Goal: Task Accomplishment & Management: Manage account settings

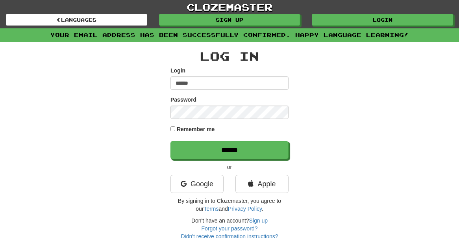
type input "******"
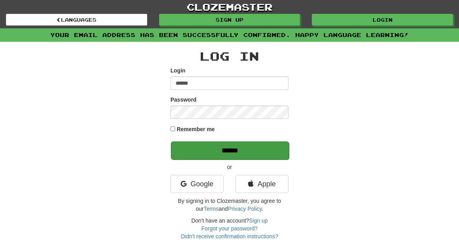
click at [232, 150] on input "******" at bounding box center [230, 150] width 118 height 18
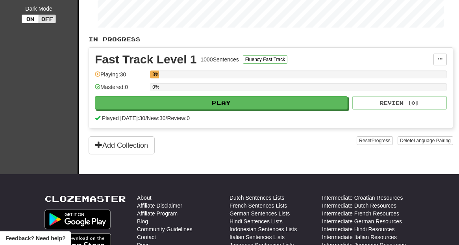
scroll to position [164, 0]
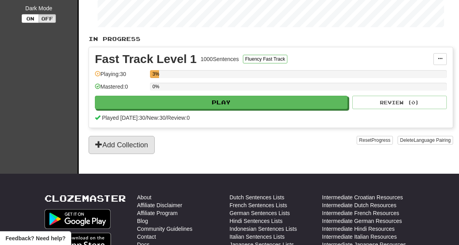
click at [125, 139] on button "Add Collection" at bounding box center [121, 145] width 66 height 18
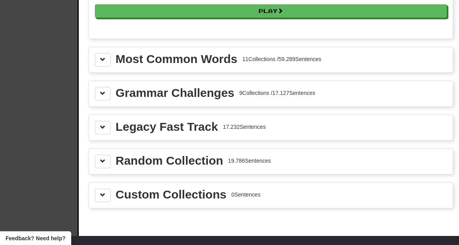
scroll to position [866, 0]
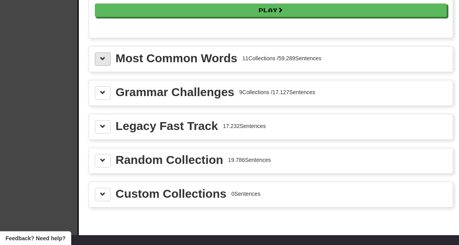
click at [99, 61] on button at bounding box center [103, 58] width 16 height 13
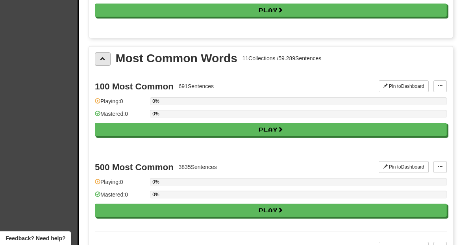
click at [99, 61] on button at bounding box center [103, 58] width 16 height 13
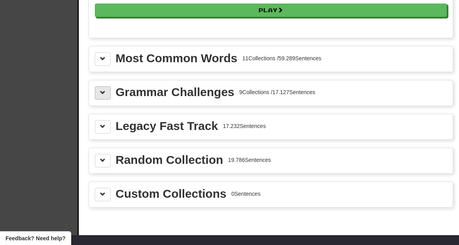
click at [104, 91] on span at bounding box center [103, 93] width 6 height 6
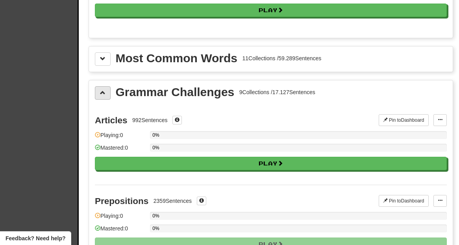
click at [104, 91] on span at bounding box center [103, 93] width 6 height 6
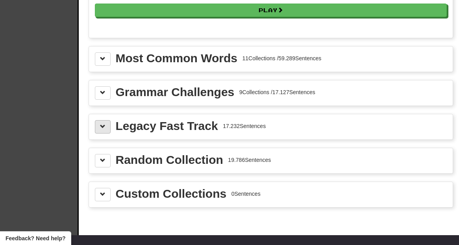
click at [105, 122] on button at bounding box center [103, 126] width 16 height 13
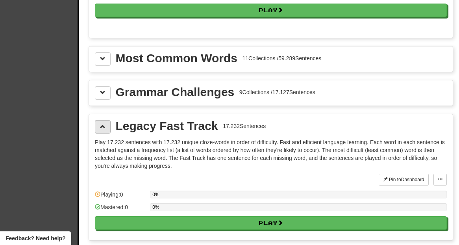
click at [105, 122] on button at bounding box center [103, 126] width 16 height 13
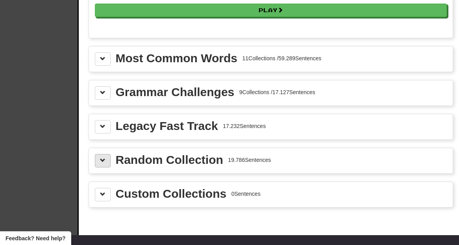
click at [103, 159] on span at bounding box center [103, 160] width 6 height 6
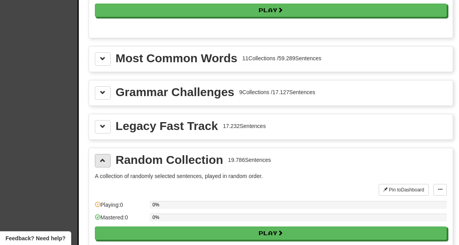
click at [103, 159] on span at bounding box center [103, 160] width 6 height 6
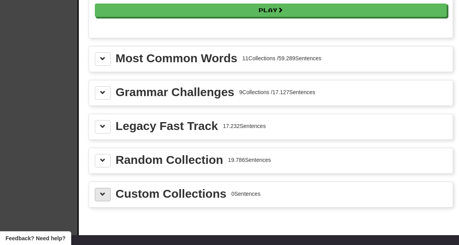
click at [104, 191] on span at bounding box center [103, 194] width 6 height 6
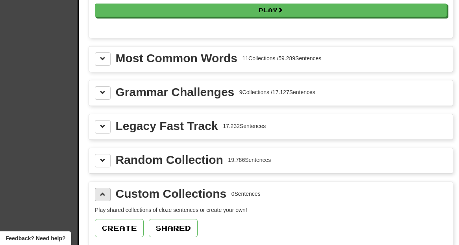
click at [104, 191] on span at bounding box center [103, 194] width 6 height 6
